Goal: Information Seeking & Learning: Learn about a topic

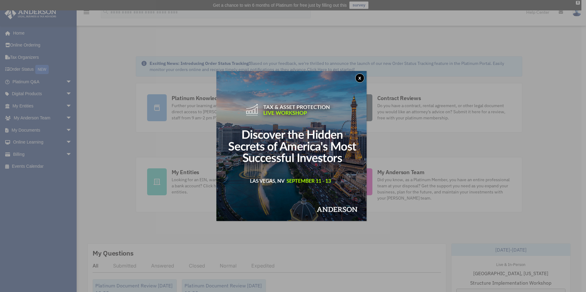
click at [359, 77] on button "x" at bounding box center [359, 78] width 9 height 9
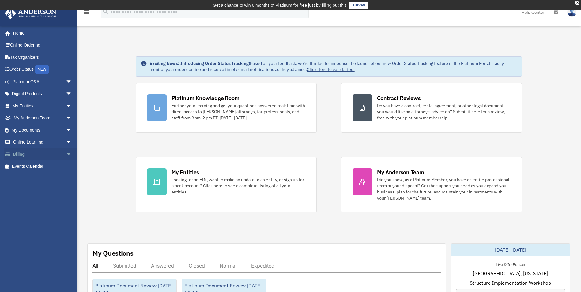
click at [29, 157] on link "Billing arrow_drop_down" at bounding box center [42, 154] width 77 height 12
click at [66, 155] on span "arrow_drop_down" at bounding box center [72, 154] width 12 height 13
click at [43, 168] on link "$ Open Invoices" at bounding box center [45, 166] width 73 height 13
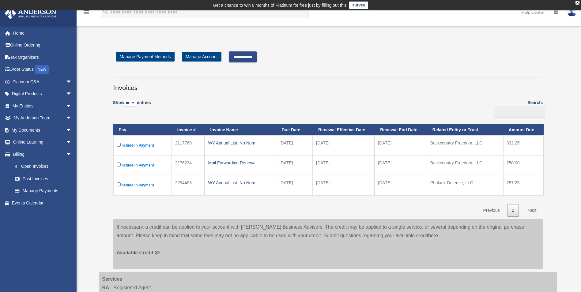
click at [250, 56] on input "**********" at bounding box center [243, 56] width 28 height 11
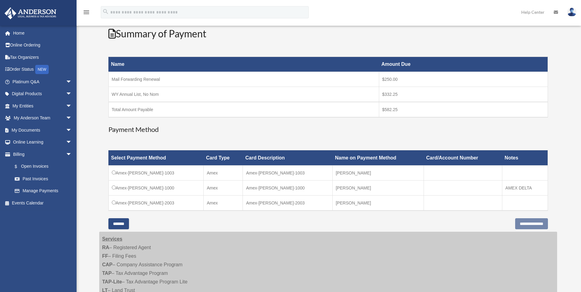
scroll to position [86, 0]
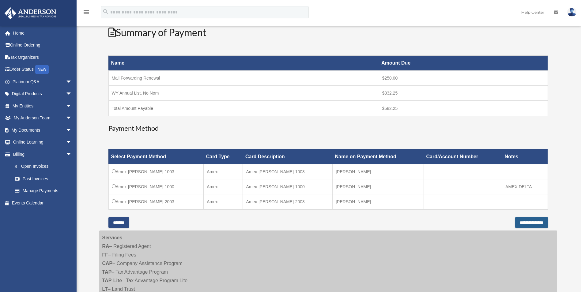
click at [517, 221] on input "**********" at bounding box center [531, 222] width 33 height 11
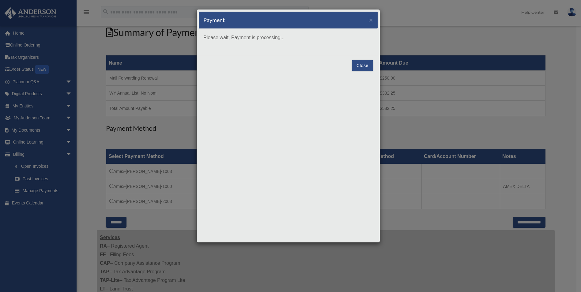
click at [289, 13] on div "Payment ×" at bounding box center [288, 20] width 179 height 17
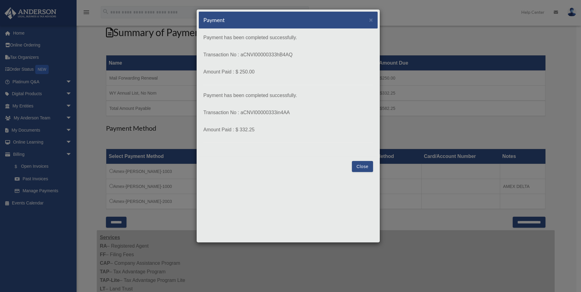
click at [362, 164] on button "Close" at bounding box center [362, 166] width 21 height 11
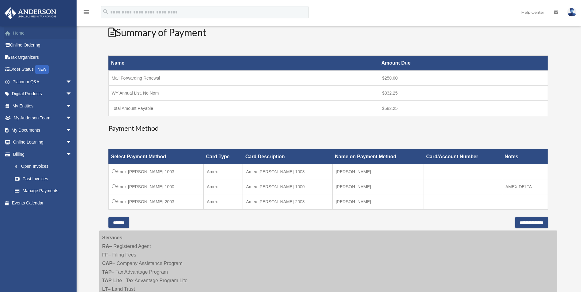
click at [21, 36] on link "Home" at bounding box center [42, 33] width 77 height 12
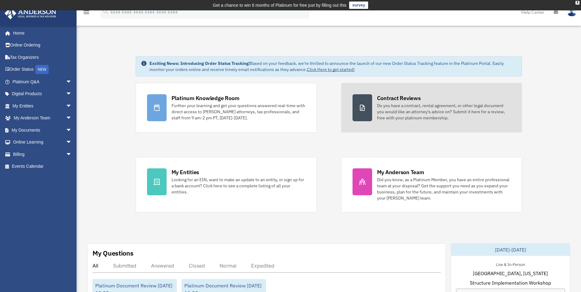
click at [417, 120] on div "Do you have a contract, rental agreement, or other legal document you would lik…" at bounding box center [444, 112] width 134 height 18
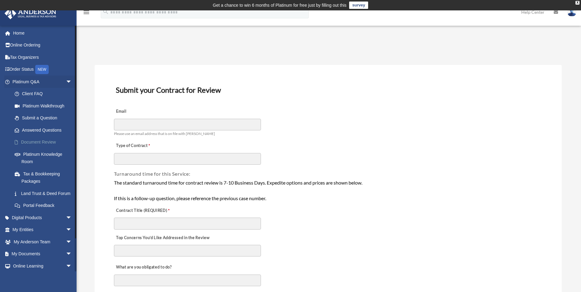
click at [43, 143] on link "Document Review" at bounding box center [45, 142] width 73 height 12
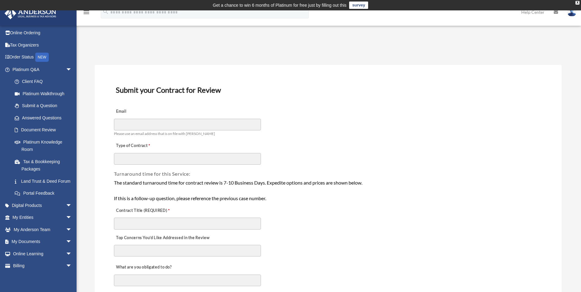
scroll to position [22, 0]
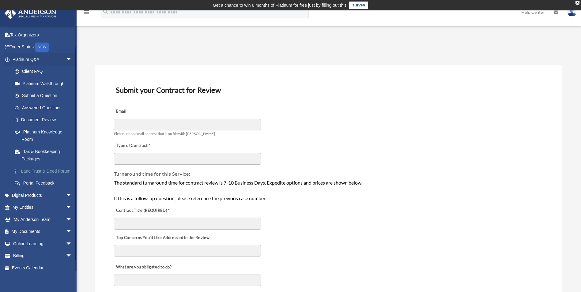
click at [31, 171] on link "Land Trust & Deed Forum" at bounding box center [45, 171] width 73 height 12
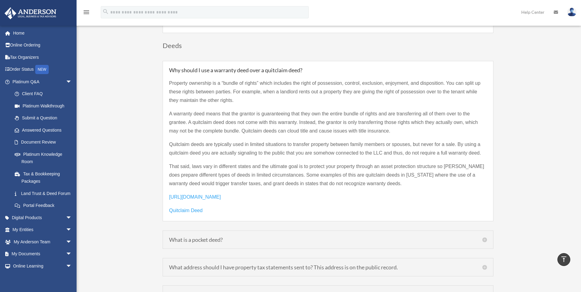
scroll to position [846, 0]
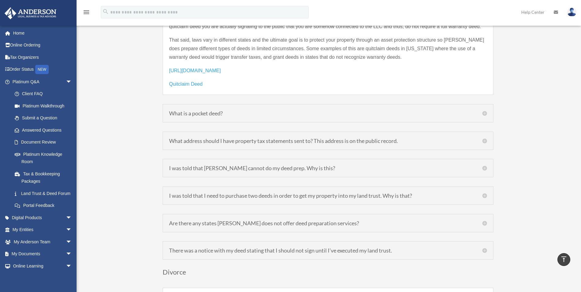
scroll to position [987, 0]
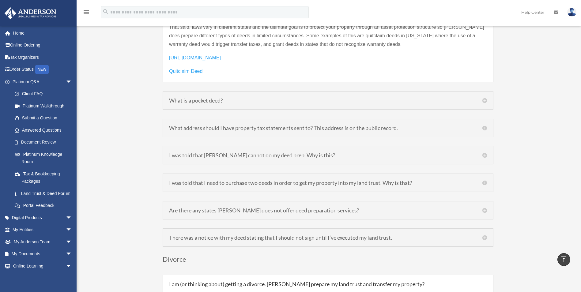
click at [208, 125] on h5 "What address should I have property tax statements sent to? This address is on …" at bounding box center [328, 128] width 318 height 6
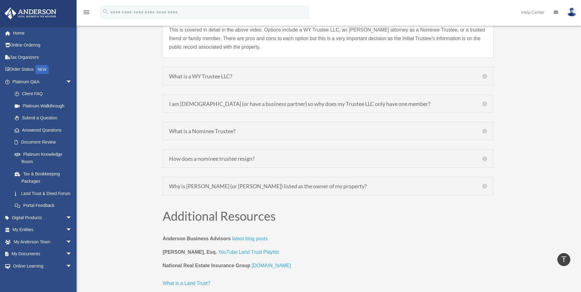
scroll to position [2265, 0]
click at [191, 73] on div "What is a WY Trustee LLC? The Trustee LLC is merely a placeholder so that your …" at bounding box center [328, 76] width 331 height 18
click at [484, 73] on h5 "What is a WY Trustee LLC?" at bounding box center [328, 76] width 318 height 6
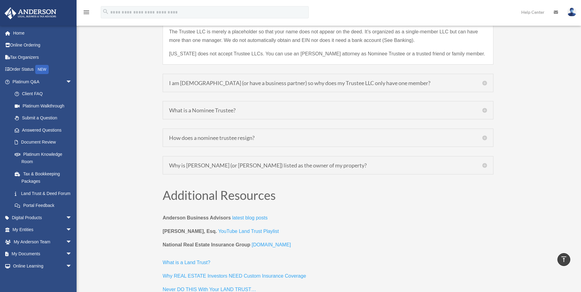
scroll to position [2306, 0]
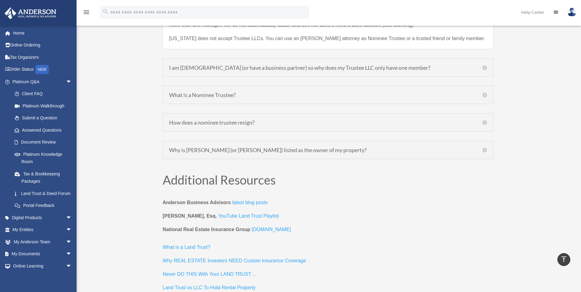
click at [485, 65] on h5 "I am [DEMOGRAPHIC_DATA] (or have a business partner) so why does my Trustee LLC…" at bounding box center [328, 68] width 318 height 6
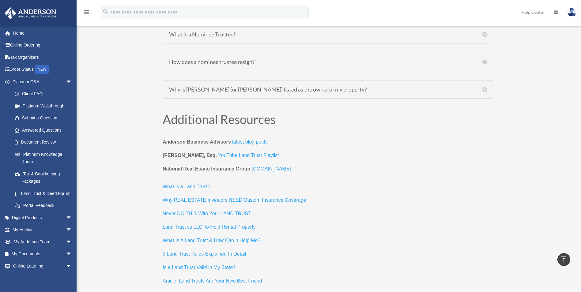
scroll to position [2362, 0]
click at [284, 86] on h5 "Why is [PERSON_NAME] (or [PERSON_NAME]) listed as the owner of my property?" at bounding box center [328, 89] width 318 height 6
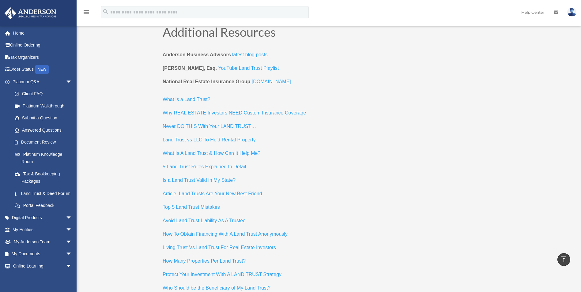
scroll to position [2470, 0]
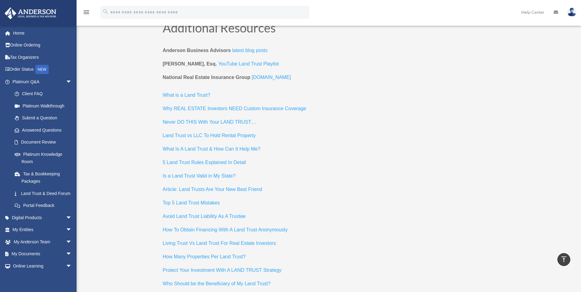
click at [192, 92] on span "What is a Land Trust?" at bounding box center [187, 94] width 48 height 5
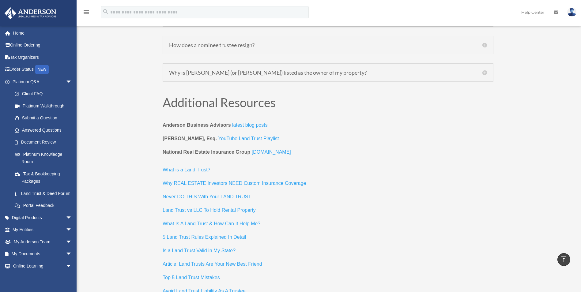
scroll to position [2356, 0]
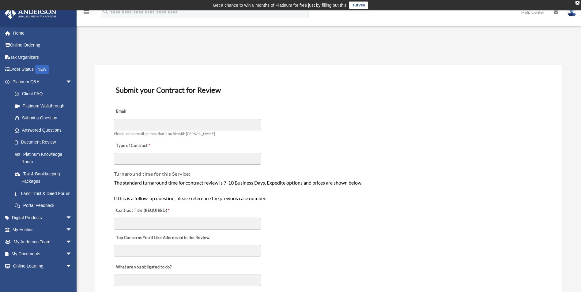
click at [327, 161] on div "Type of Contract" at bounding box center [328, 151] width 430 height 27
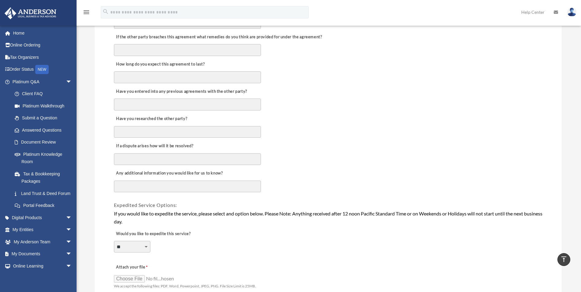
scroll to position [298, 0]
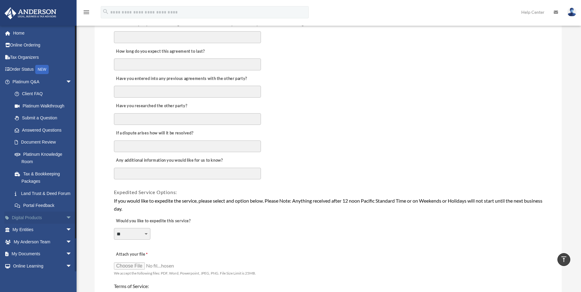
click at [36, 223] on link "Digital Products arrow_drop_down" at bounding box center [42, 218] width 77 height 12
click at [66, 224] on span "arrow_drop_down" at bounding box center [72, 218] width 12 height 13
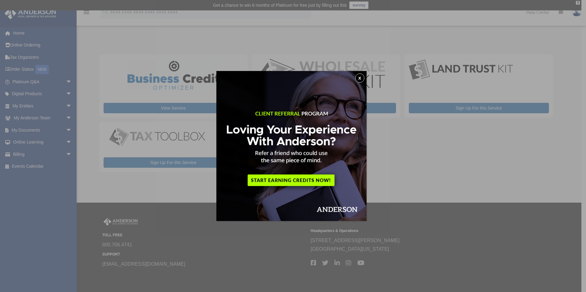
click at [364, 79] on button "x" at bounding box center [359, 78] width 9 height 9
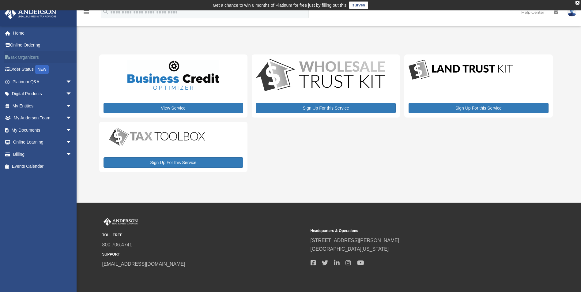
click at [32, 57] on link "Tax Organizers" at bounding box center [42, 57] width 77 height 12
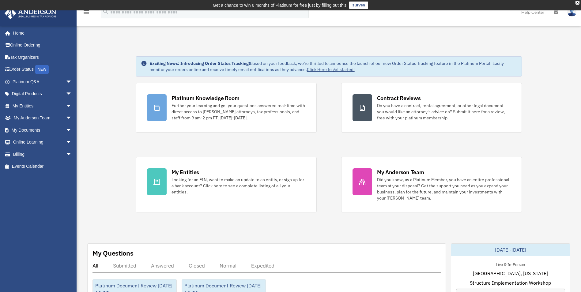
click at [66, 141] on span "arrow_drop_down" at bounding box center [72, 142] width 12 height 13
click at [66, 141] on span "arrow_drop_up" at bounding box center [72, 142] width 12 height 13
click at [66, 130] on span "arrow_drop_down" at bounding box center [72, 130] width 12 height 13
click at [66, 132] on span "arrow_drop_up" at bounding box center [72, 130] width 12 height 13
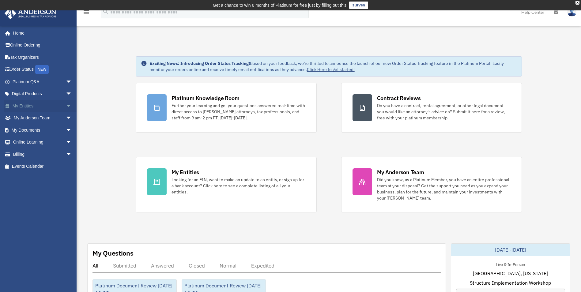
click at [66, 107] on span "arrow_drop_down" at bounding box center [72, 106] width 12 height 13
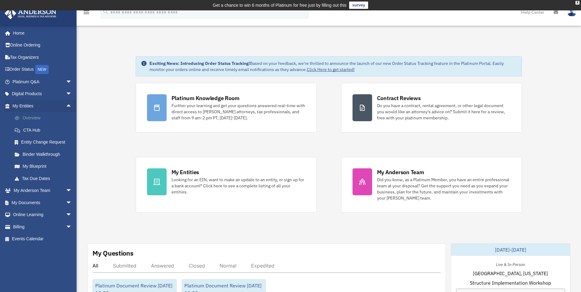
click at [35, 119] on link "Overview" at bounding box center [45, 118] width 73 height 12
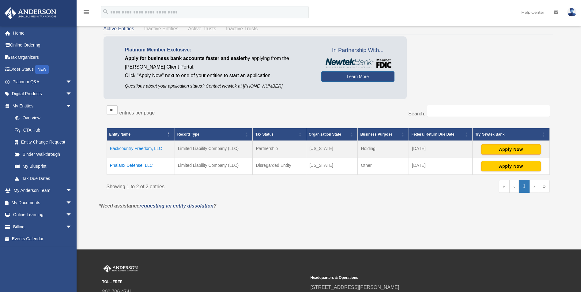
scroll to position [42, 0]
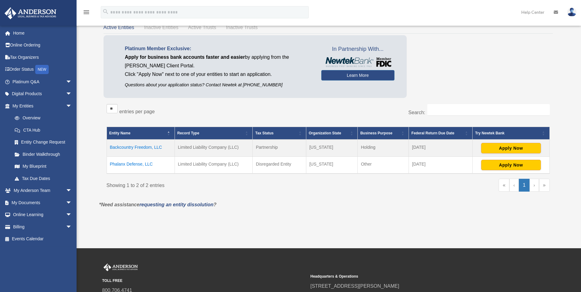
click at [126, 164] on td "Phalanx Defense, LLC" at bounding box center [141, 165] width 68 height 17
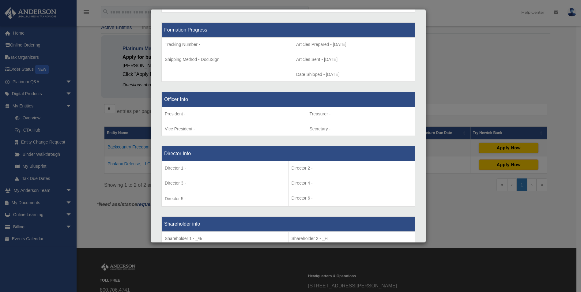
scroll to position [0, 0]
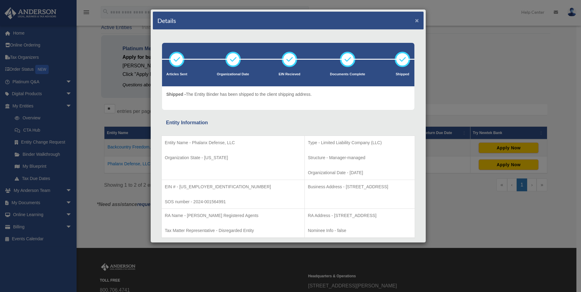
click at [415, 21] on button "×" at bounding box center [417, 20] width 4 height 6
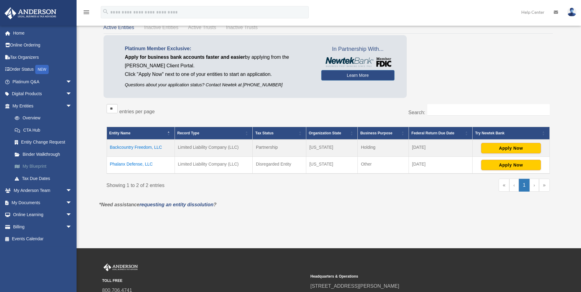
click at [35, 165] on link "My Blueprint" at bounding box center [45, 166] width 73 height 12
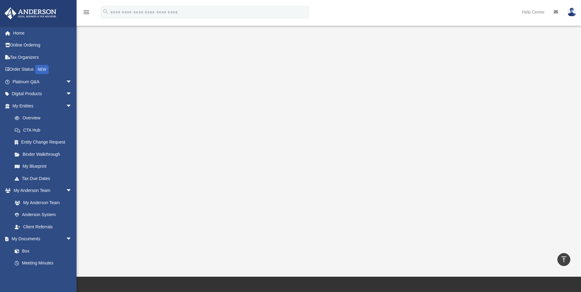
scroll to position [12, 0]
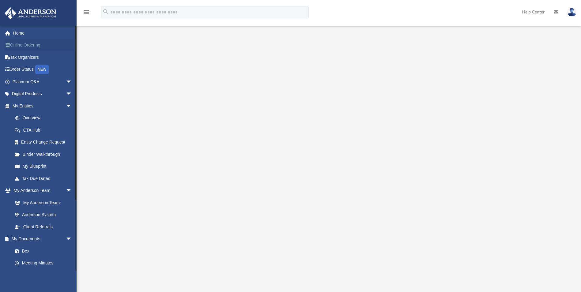
click at [28, 48] on link "Online Ordering" at bounding box center [42, 45] width 77 height 12
